Goal: Task Accomplishment & Management: Use online tool/utility

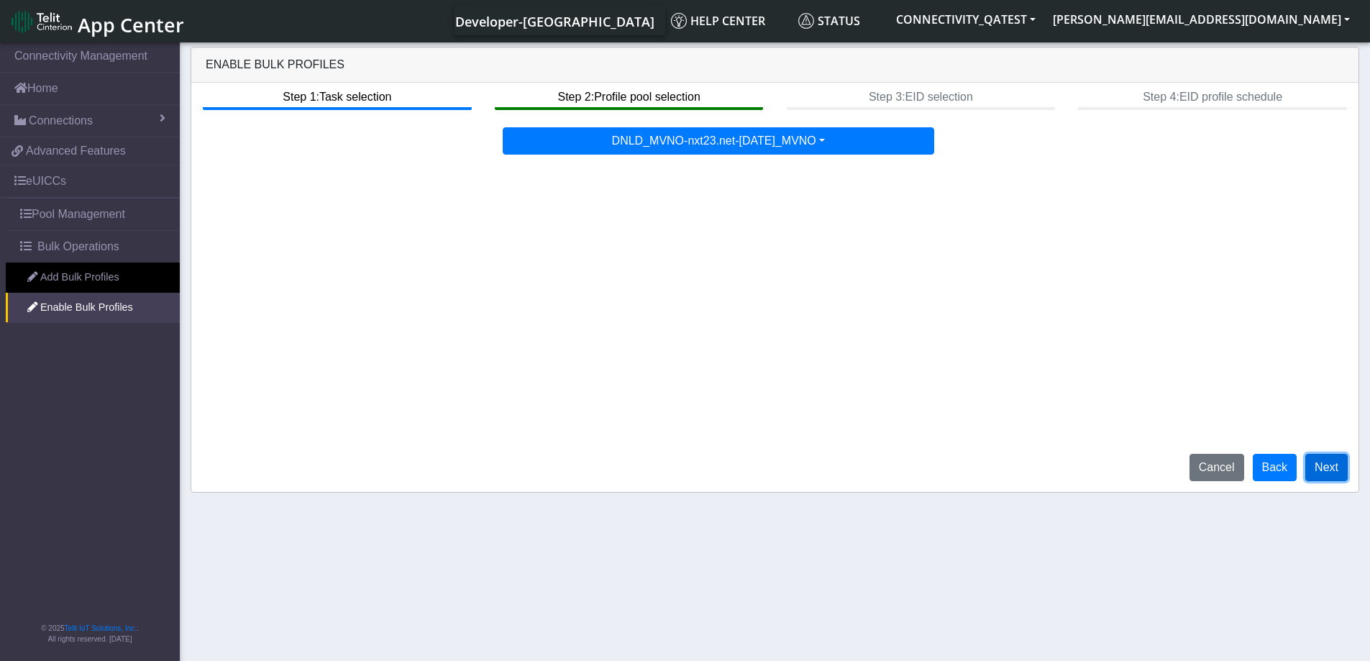
click at [1338, 470] on button "Next" at bounding box center [1327, 467] width 42 height 27
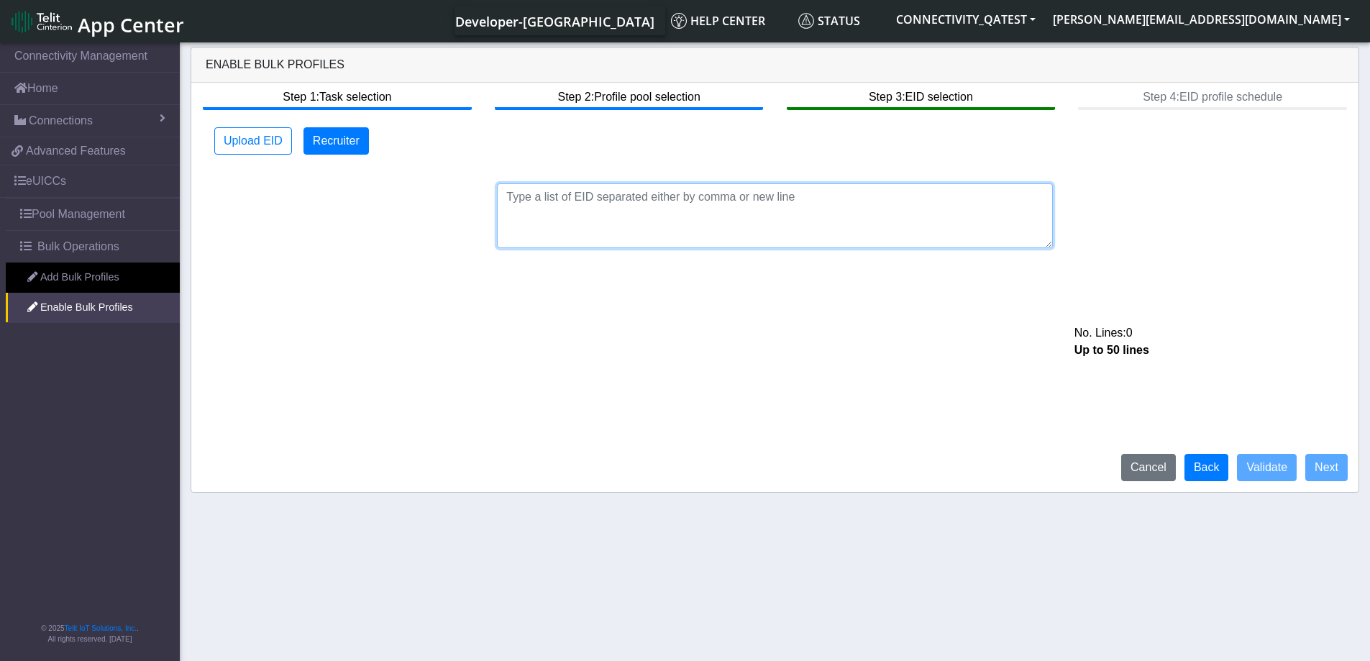
click at [583, 193] on textarea at bounding box center [775, 215] width 556 height 65
click at [542, 187] on textarea at bounding box center [775, 215] width 556 height 65
click at [578, 205] on textarea at bounding box center [775, 215] width 556 height 65
paste textarea "89033023426500000000060317712733"
type textarea "89033023426500000000060317712"
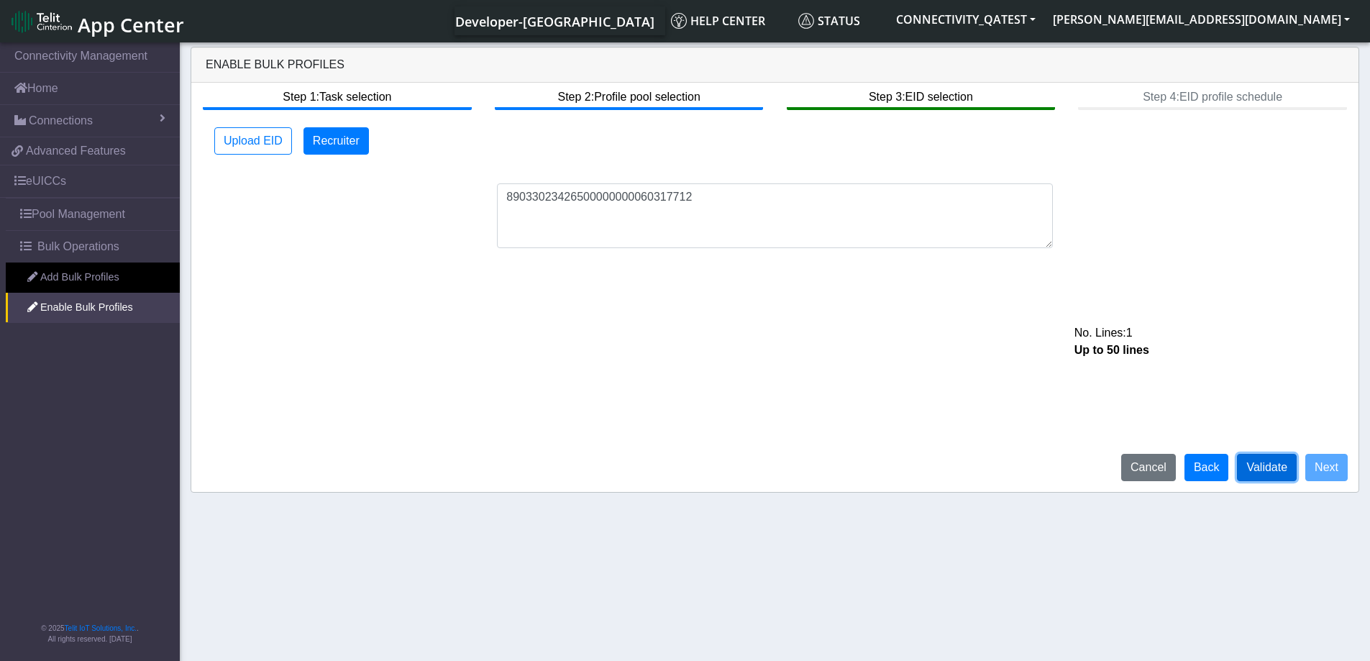
click at [1267, 463] on button "Validate" at bounding box center [1267, 467] width 60 height 27
click at [712, 364] on div "Step 1: Task selection Step 2: Profile pool selection Step 3: EID selection Ste…" at bounding box center [774, 287] width 1167 height 409
click at [1276, 470] on button "Validate" at bounding box center [1267, 467] width 60 height 27
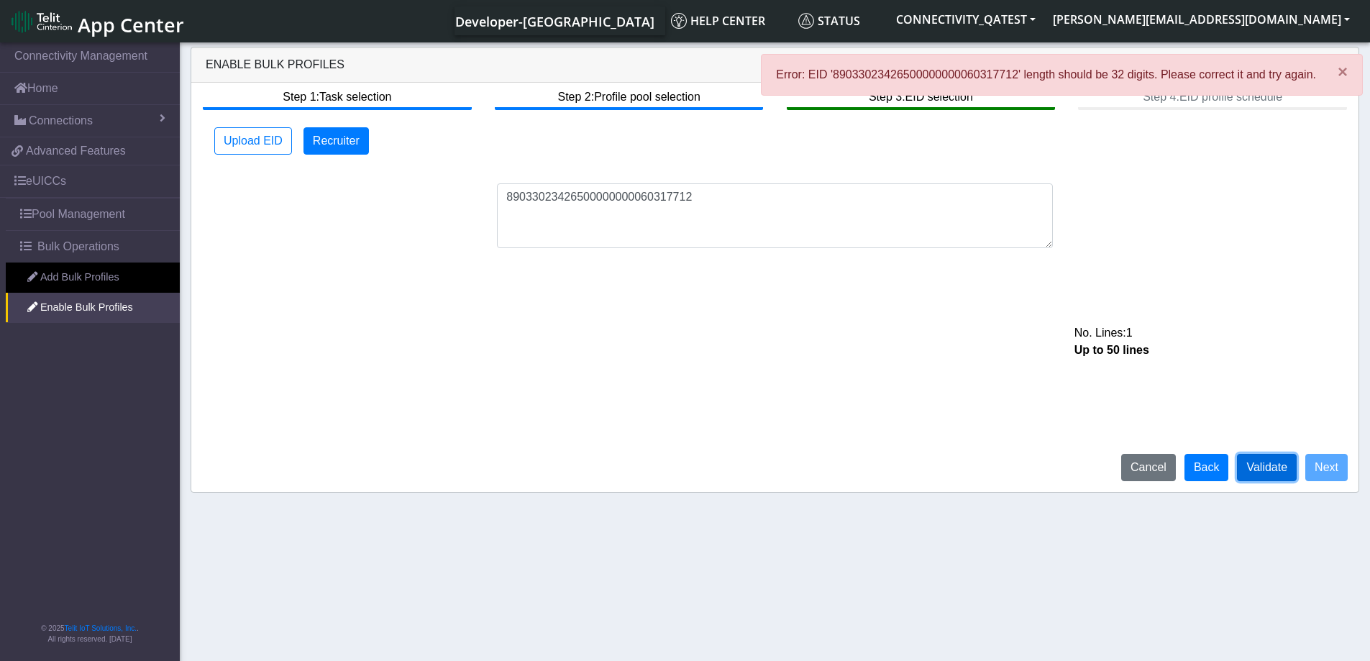
click at [1275, 464] on button "Validate" at bounding box center [1267, 467] width 60 height 27
